Goal: Transaction & Acquisition: Obtain resource

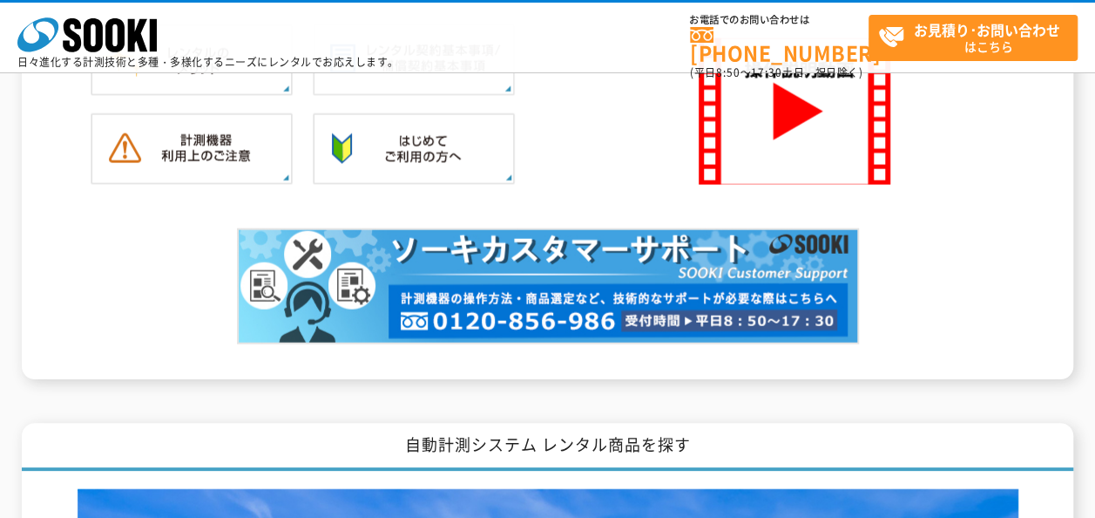
scroll to position [1482, 0]
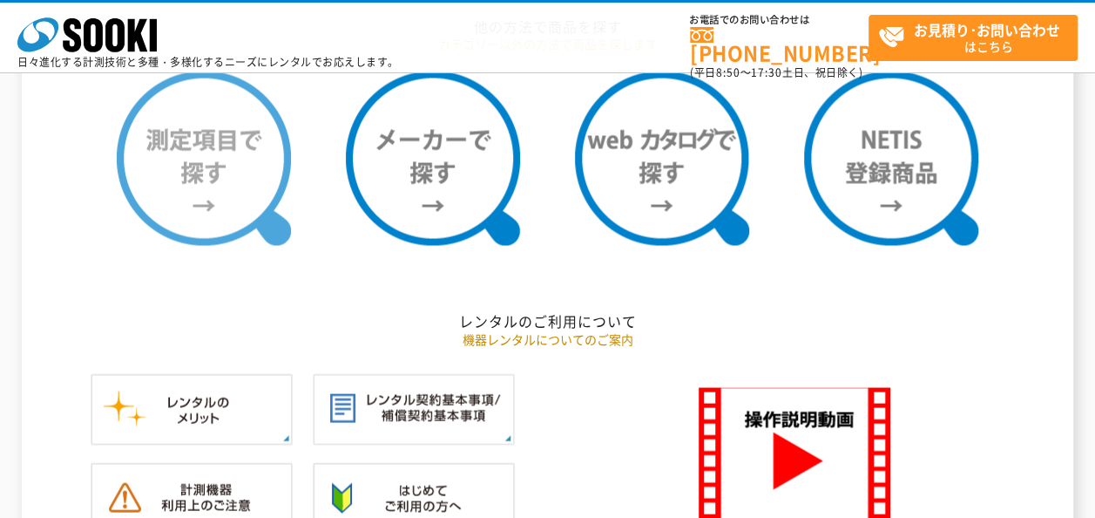
click at [209, 173] on img at bounding box center [204, 158] width 174 height 174
click at [201, 179] on img at bounding box center [204, 158] width 174 height 174
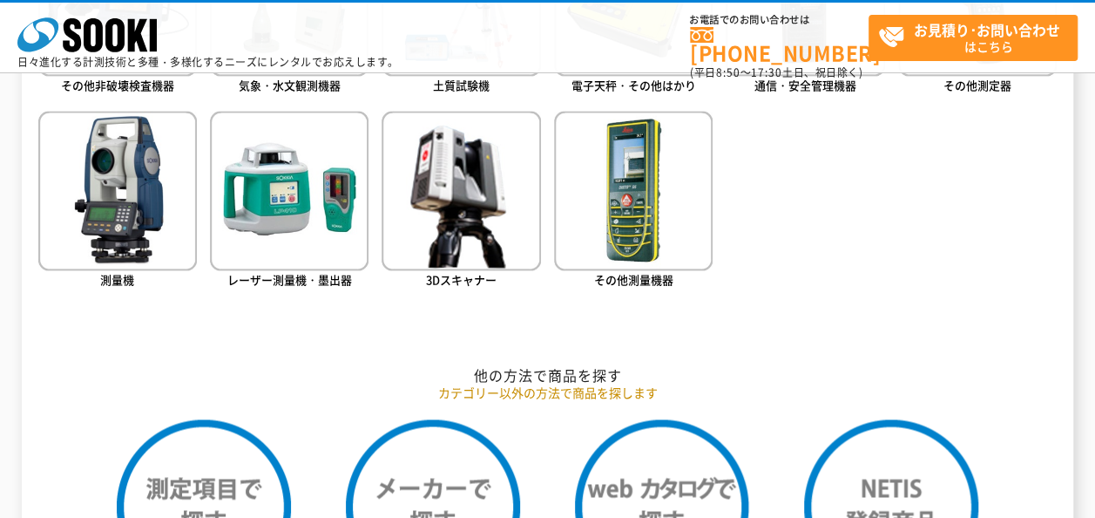
scroll to position [784, 0]
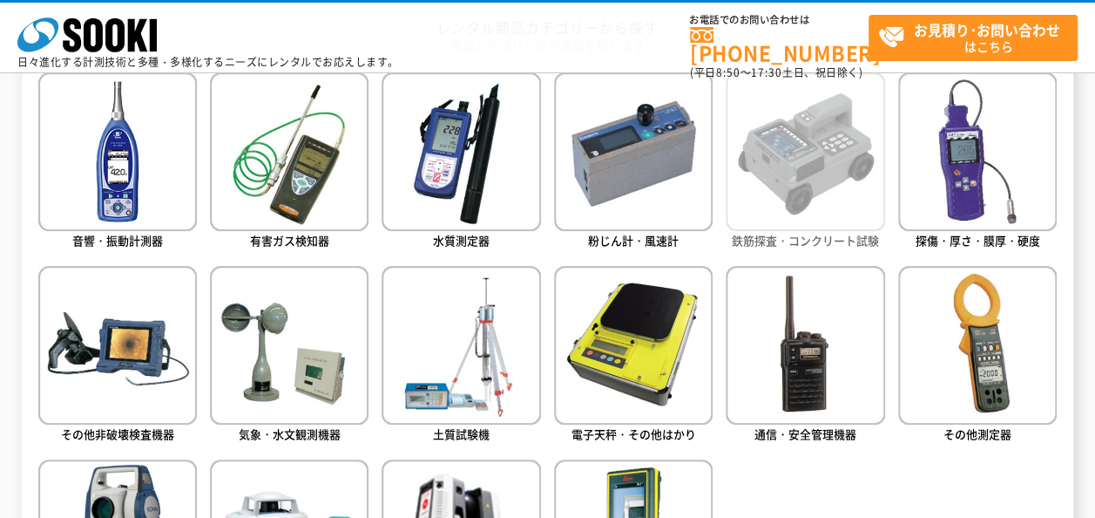
click at [795, 222] on img at bounding box center [805, 151] width 159 height 159
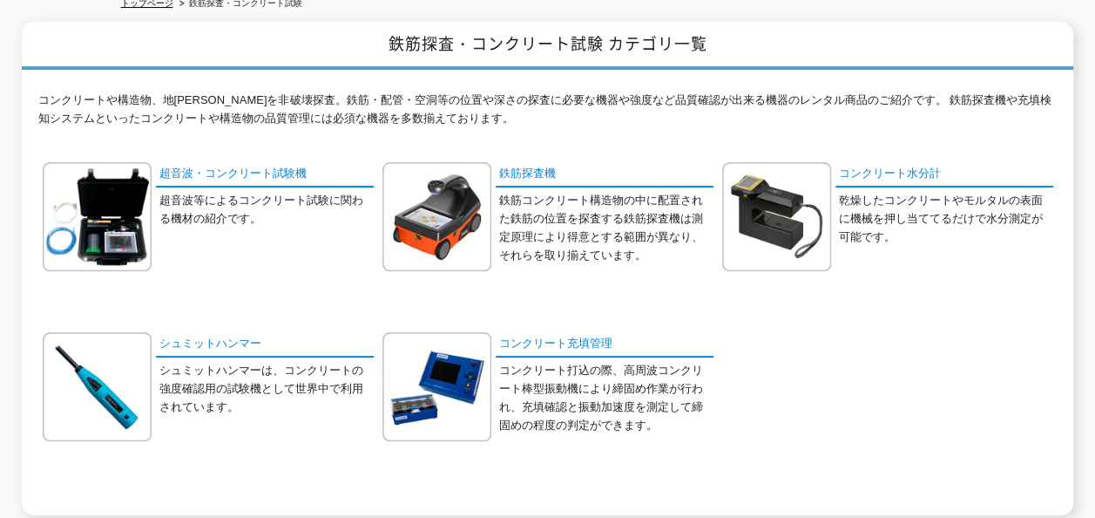
scroll to position [349, 0]
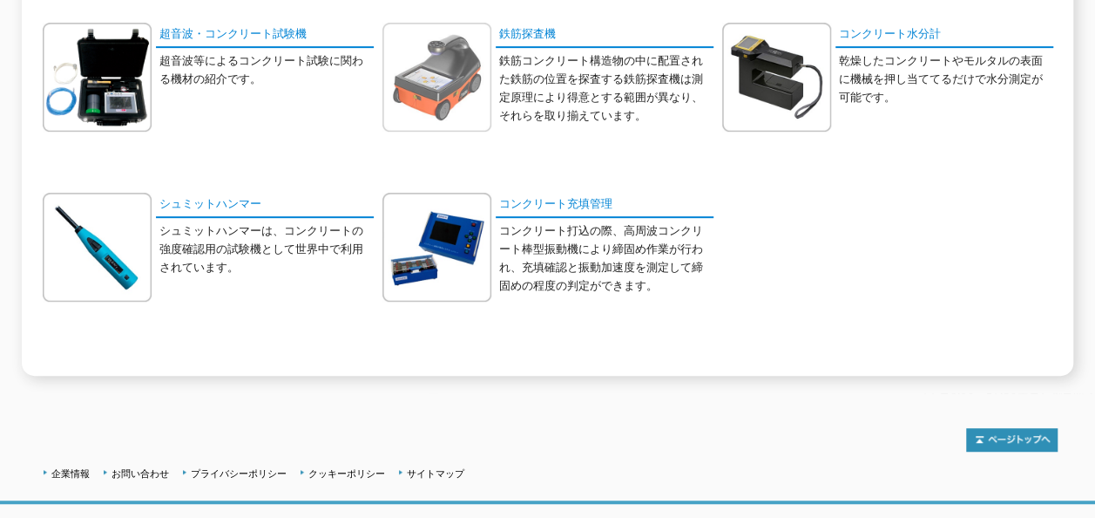
click at [472, 49] on img at bounding box center [437, 77] width 109 height 109
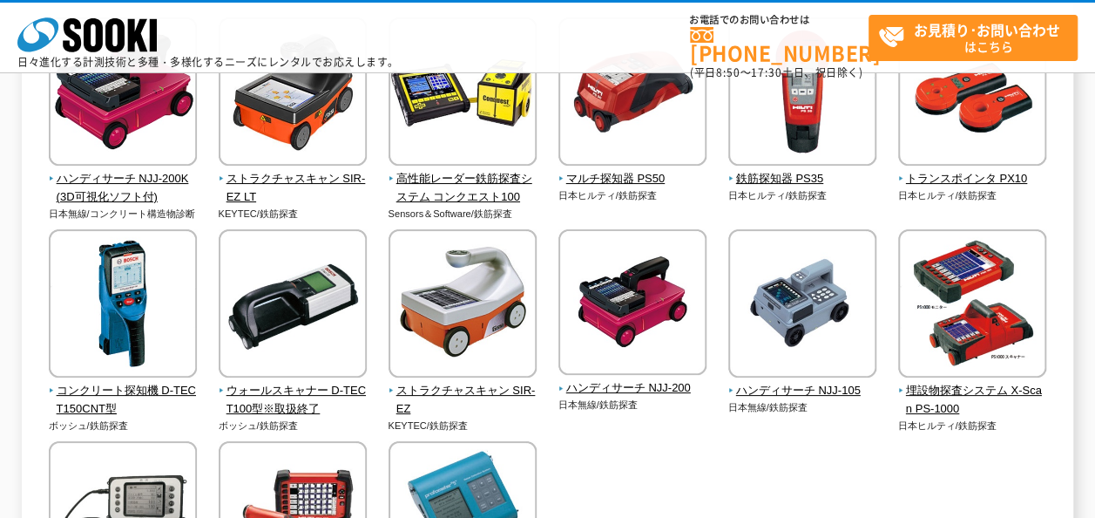
scroll to position [872, 0]
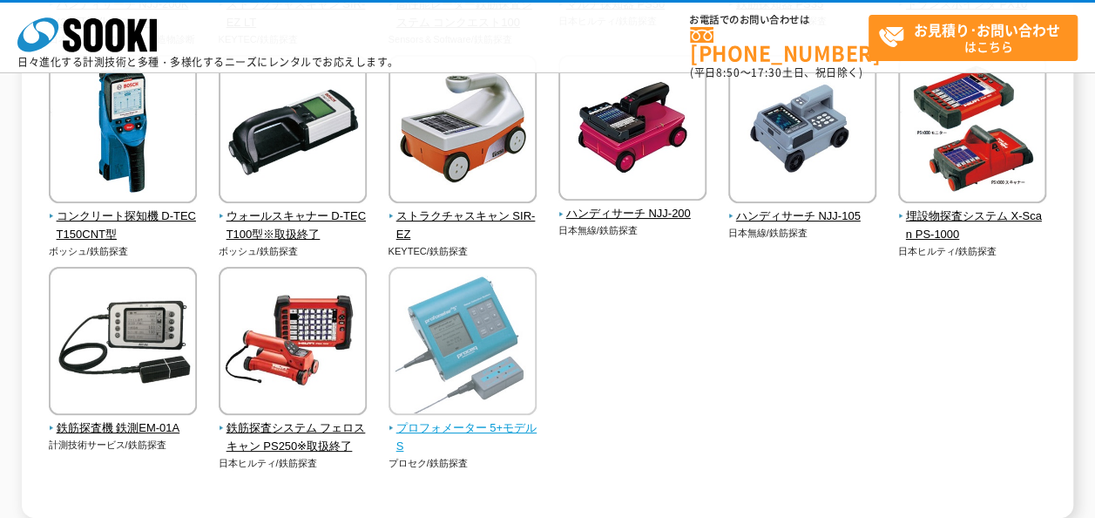
click at [474, 351] on img at bounding box center [463, 343] width 148 height 153
click at [475, 356] on img at bounding box center [463, 343] width 148 height 153
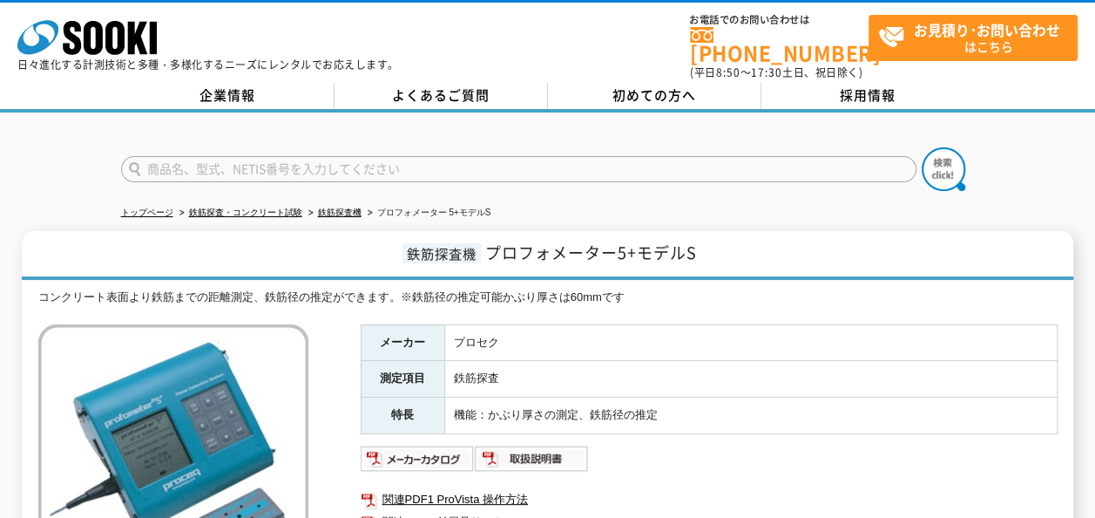
scroll to position [261, 0]
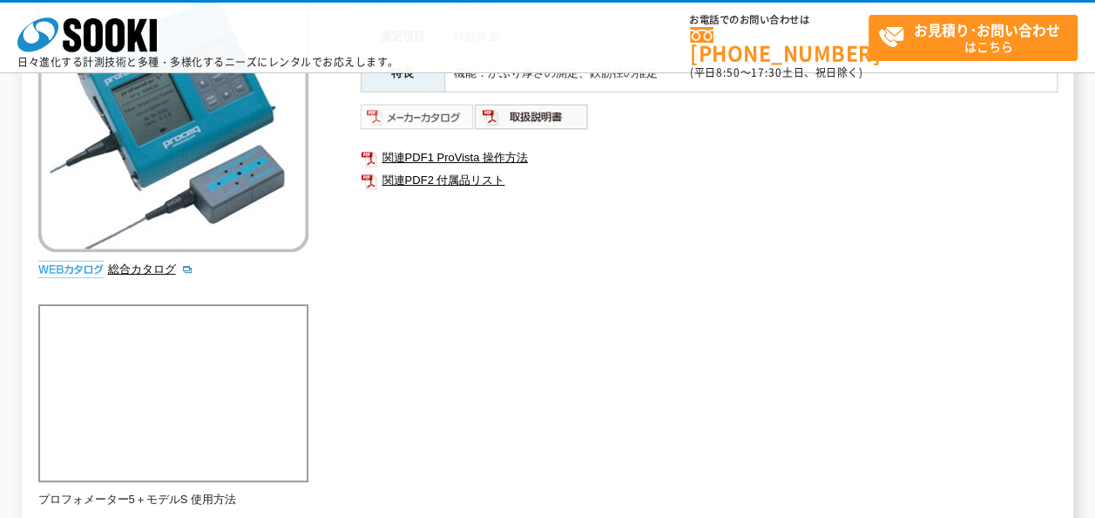
click at [388, 122] on img at bounding box center [418, 117] width 114 height 28
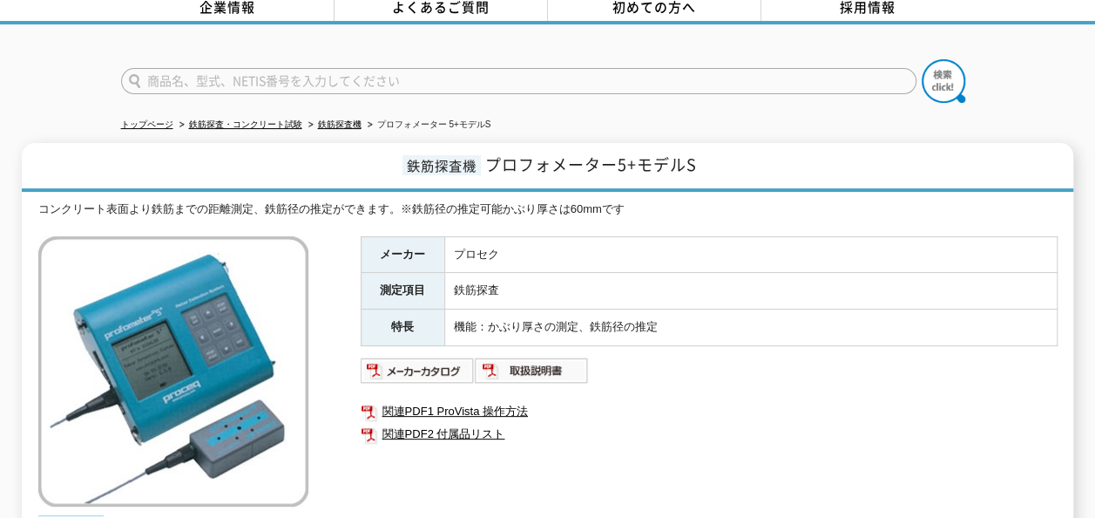
scroll to position [0, 0]
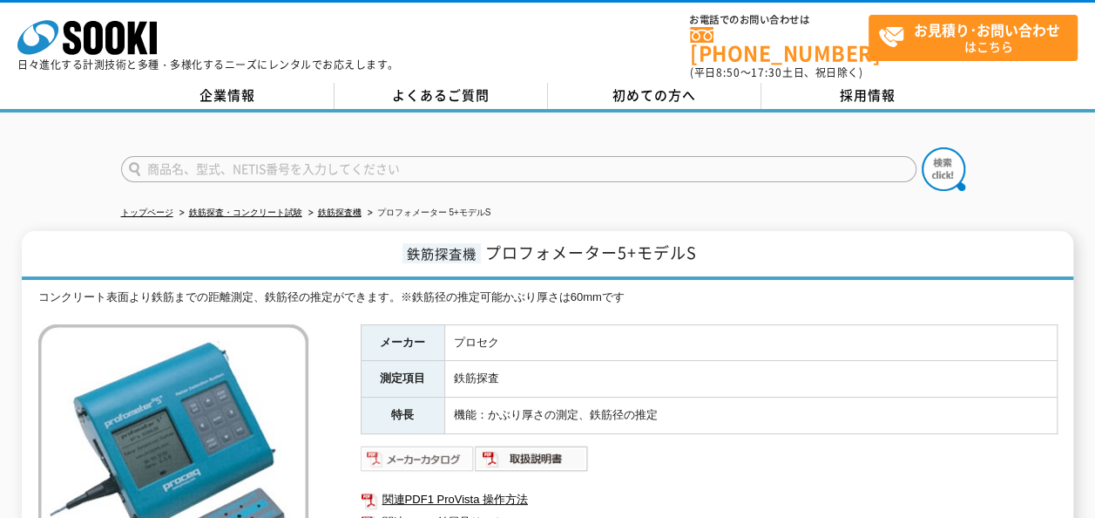
click at [428, 444] on img at bounding box center [418, 458] width 114 height 28
click at [275, 162] on input "text" at bounding box center [519, 169] width 796 height 26
type input "配筋検査"
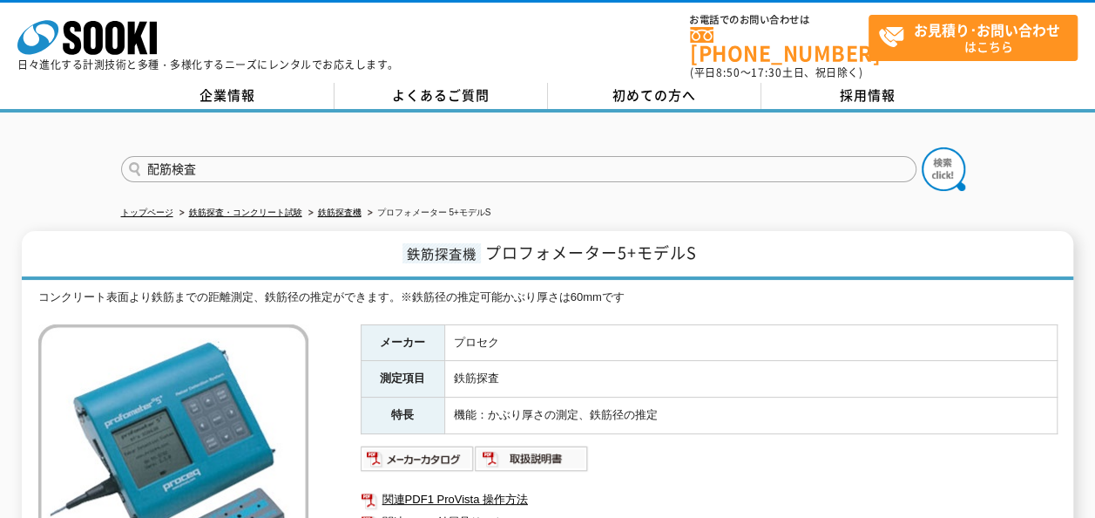
click at [922, 147] on button at bounding box center [944, 169] width 44 height 44
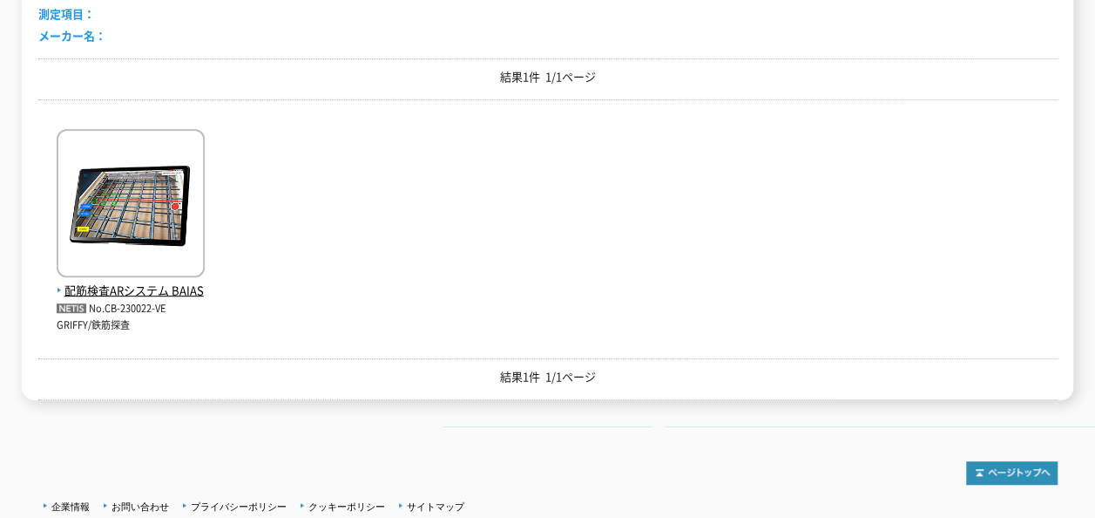
scroll to position [174, 0]
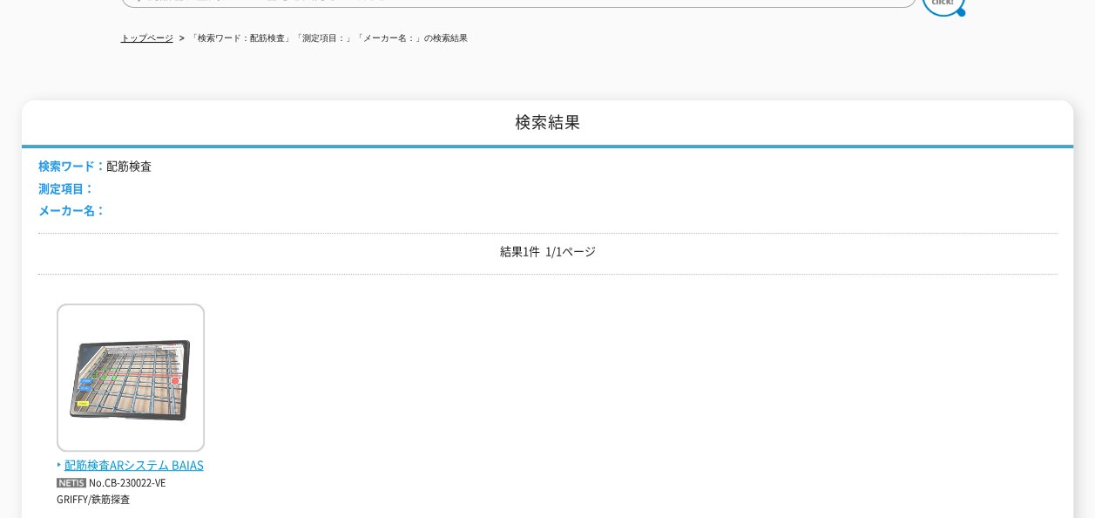
click at [190, 353] on img at bounding box center [131, 379] width 148 height 153
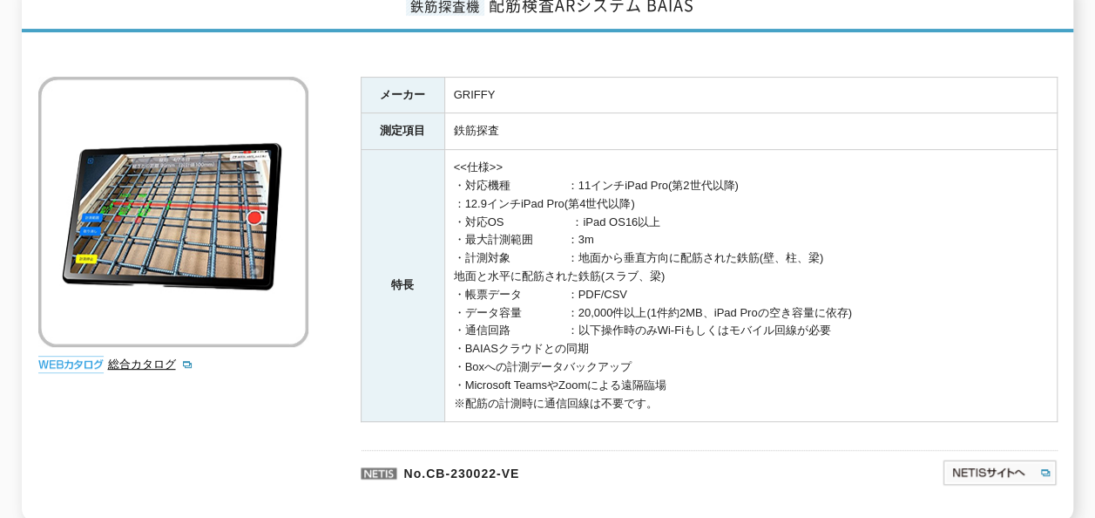
scroll to position [311, 0]
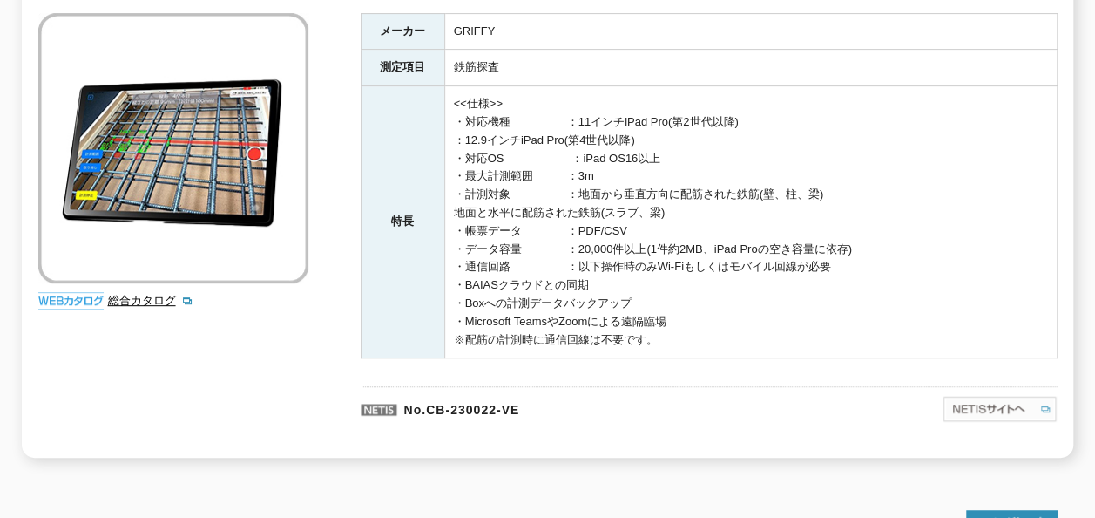
click at [966, 395] on img at bounding box center [1000, 409] width 116 height 28
click at [138, 294] on link "総合カタログ" at bounding box center [150, 300] width 85 height 13
